Goal: Task Accomplishment & Management: Manage account settings

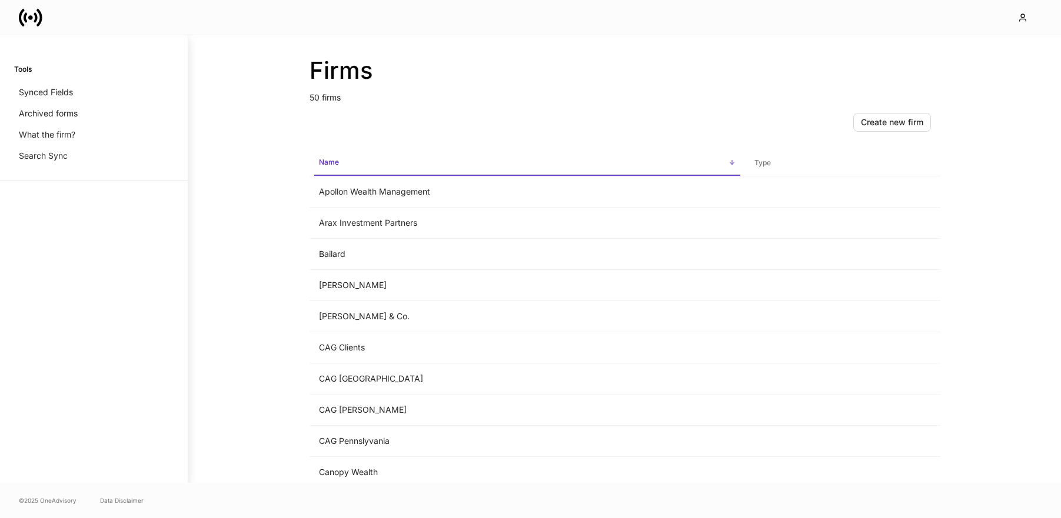
click at [262, 247] on div "Firms 50 firms Create new firm Name sorted ascending Type Apollon Wealth Manage…" at bounding box center [624, 259] width 873 height 448
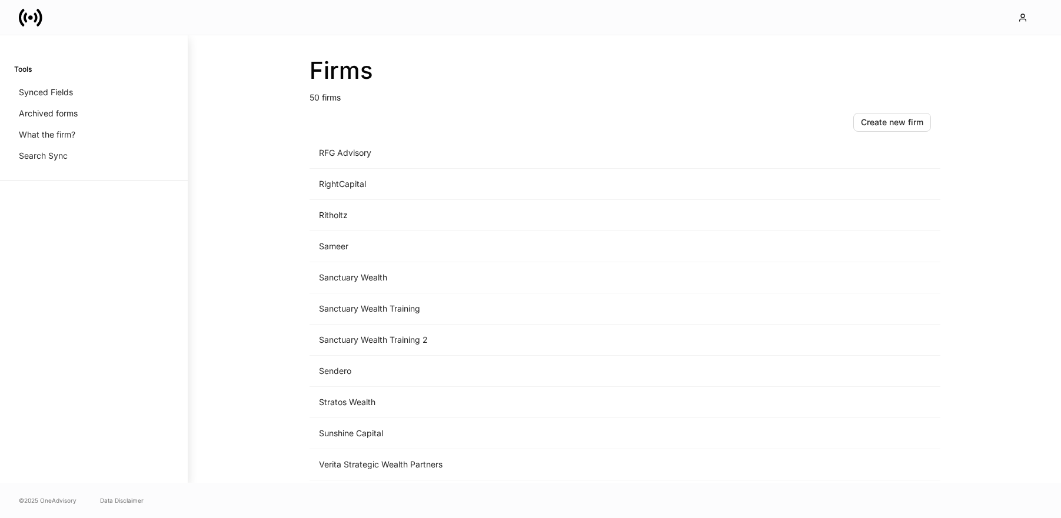
scroll to position [1252, 0]
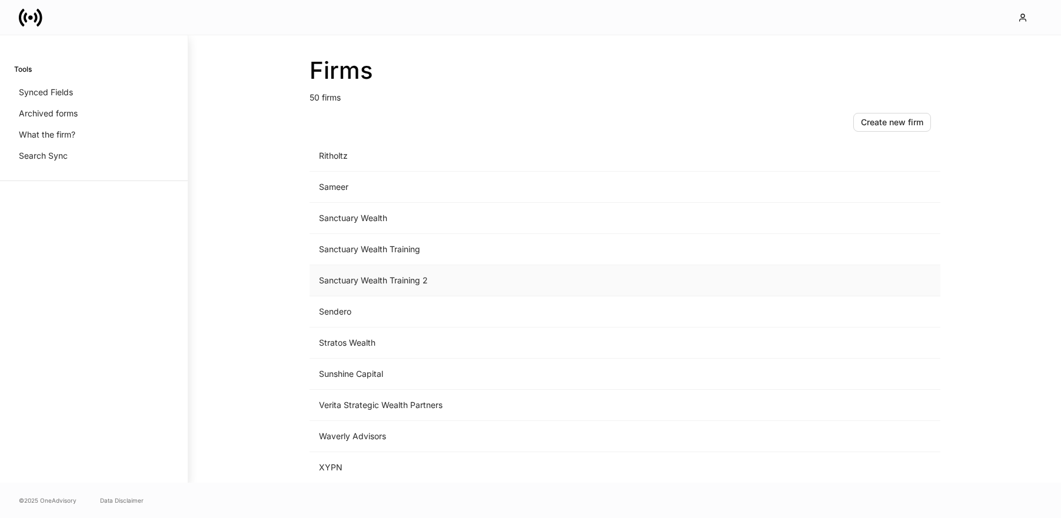
click at [406, 282] on td "Sanctuary Wealth Training 2" at bounding box center [526, 280] width 435 height 31
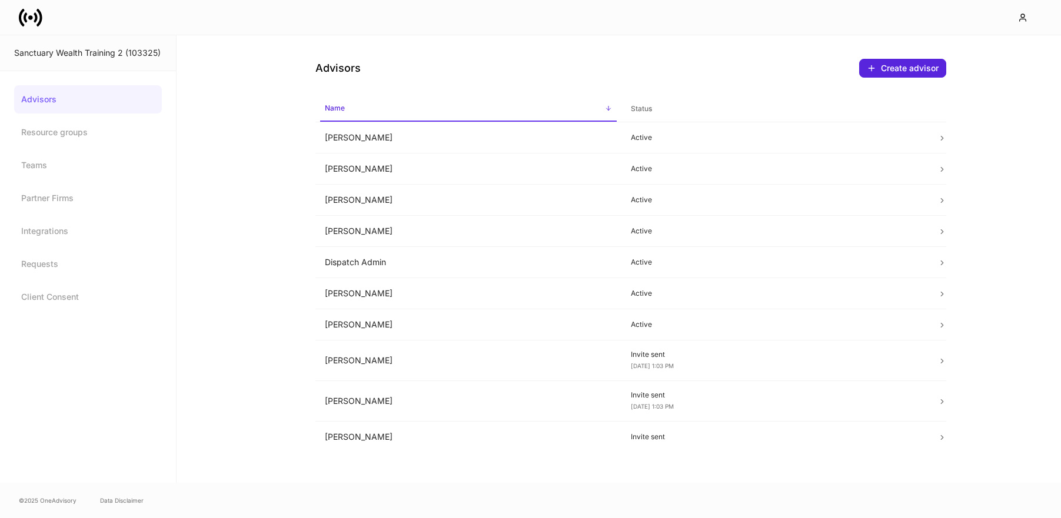
click at [90, 101] on link "Advisors" at bounding box center [88, 99] width 148 height 28
click at [36, 19] on icon at bounding box center [36, 17] width 4 height 10
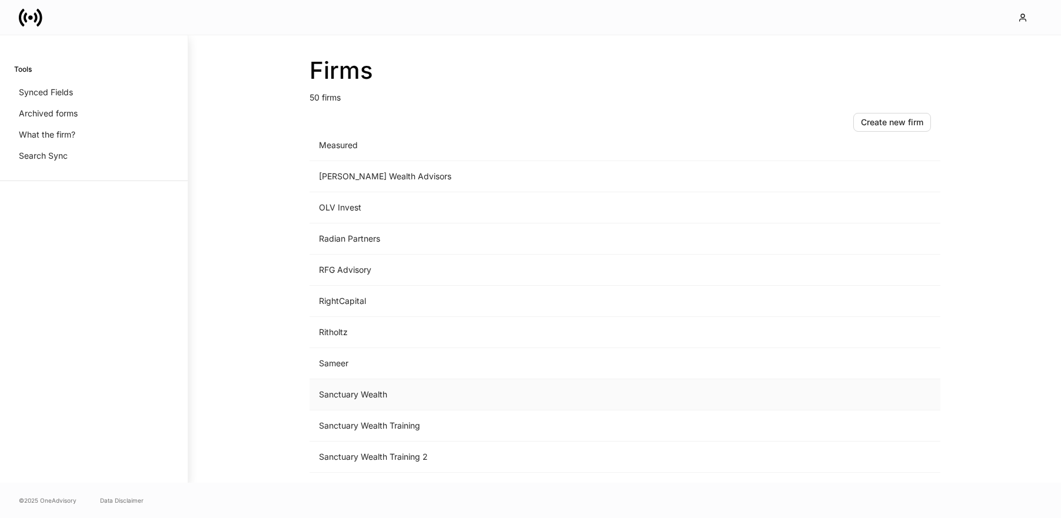
scroll to position [1127, 0]
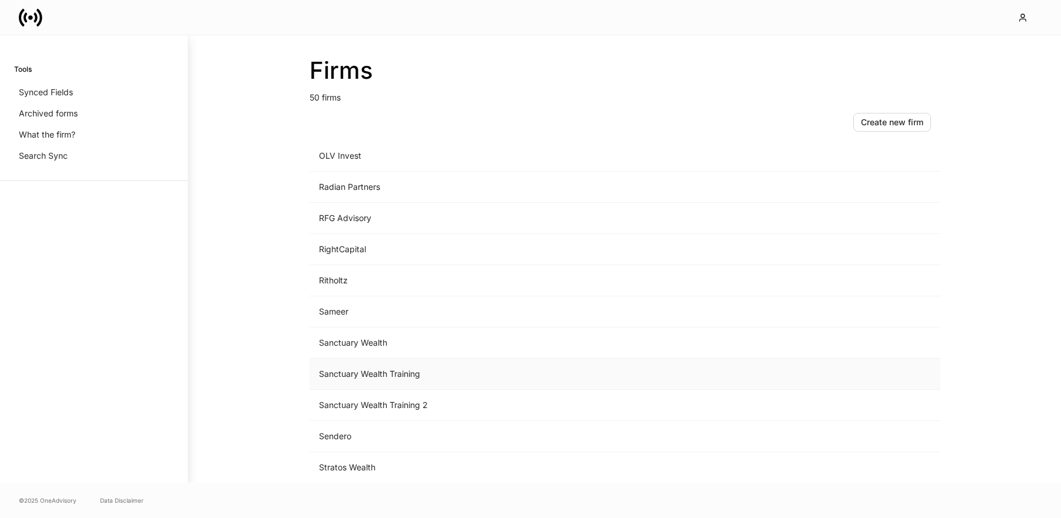
click at [421, 378] on td "Sanctuary Wealth Training" at bounding box center [526, 374] width 435 height 31
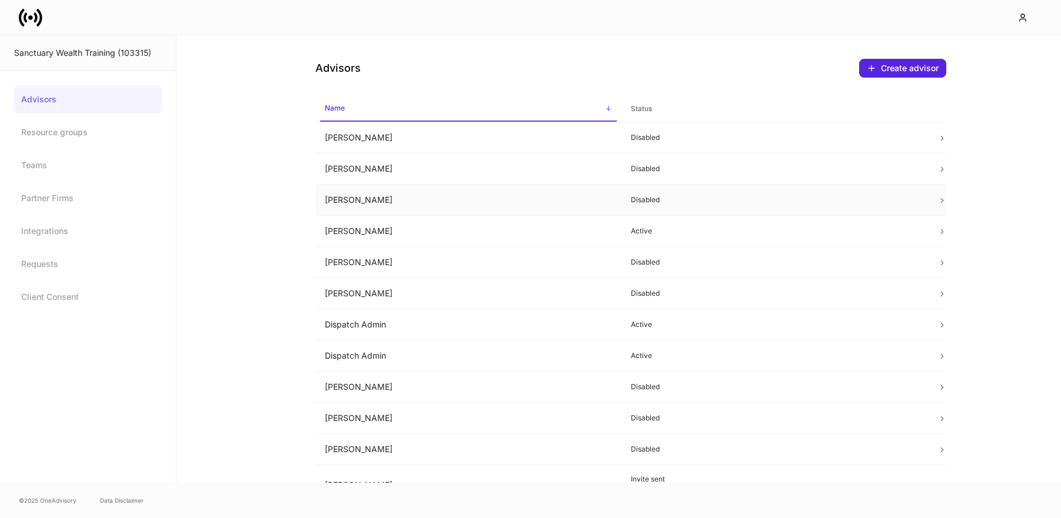
drag, startPoint x: 246, startPoint y: 124, endPoint x: 343, endPoint y: 209, distance: 129.2
click at [254, 128] on div "Advisors Create advisor Name sorted ascending Status [PERSON_NAME] Disabled [PE…" at bounding box center [619, 259] width 884 height 448
click at [392, 328] on td "Dispatch Admin" at bounding box center [468, 324] width 307 height 31
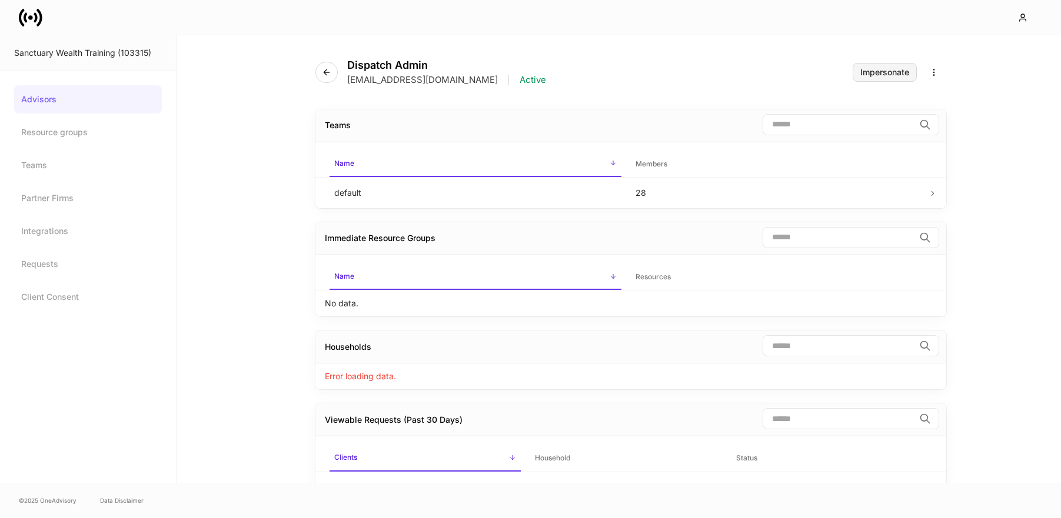
click at [899, 69] on div "Impersonate" at bounding box center [884, 72] width 49 height 8
